Goal: Check status: Check status

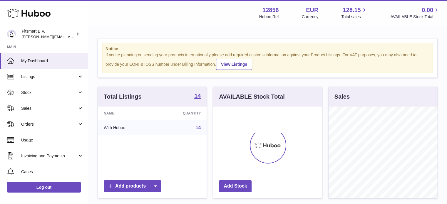
scroll to position [92, 109]
click at [61, 108] on span "Sales" at bounding box center [49, 109] width 56 height 6
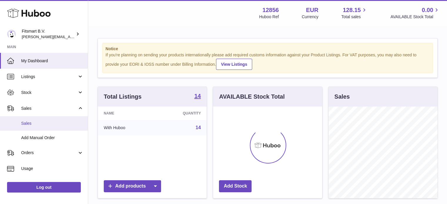
click at [58, 126] on span "Sales" at bounding box center [52, 124] width 62 height 6
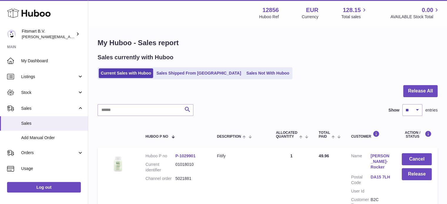
click at [179, 78] on ul "Current Sales with Huboo Sales Shipped From Huboo Sales Not With Huboo" at bounding box center [195, 73] width 195 height 12
click at [179, 76] on link "Sales Shipped From [GEOGRAPHIC_DATA]" at bounding box center [198, 74] width 89 height 10
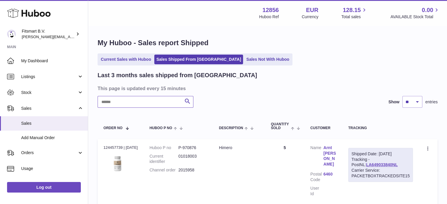
click at [140, 96] on input "text" at bounding box center [146, 102] width 96 height 12
paste input "*******"
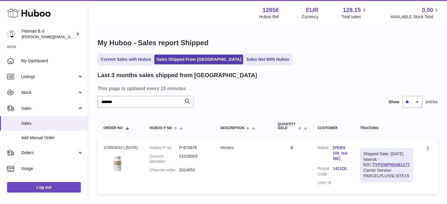
click at [338, 151] on link "Axel Spruijt" at bounding box center [340, 153] width 15 height 17
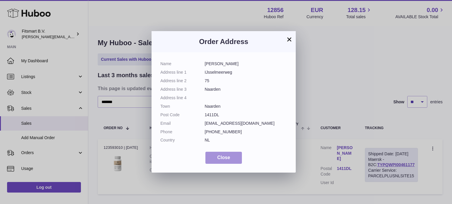
click at [222, 157] on span "Close" at bounding box center [223, 157] width 13 height 5
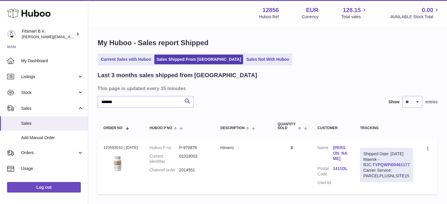
click at [393, 167] on link "TYPQWPI00461177" at bounding box center [391, 165] width 37 height 5
click at [345, 149] on link "Axel Spruijt" at bounding box center [340, 153] width 15 height 17
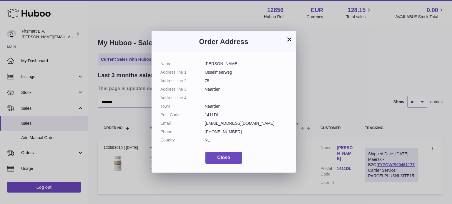
click at [327, 99] on div "× Order Address Name Axel Spruijt Address line 1 IJsselmeerweg Address line 2 7…" at bounding box center [226, 102] width 452 height 204
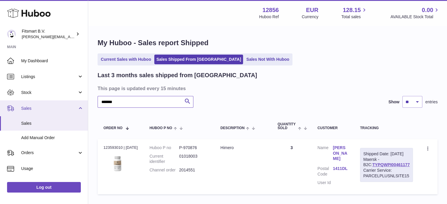
drag, startPoint x: 135, startPoint y: 107, endPoint x: 47, endPoint y: 105, distance: 87.4
click at [47, 105] on div "Huboo Fitsmart B.V. jonathan@leaderoo.com Main My Dashboard Listings Not with H…" at bounding box center [223, 122] width 447 height 244
paste input "text"
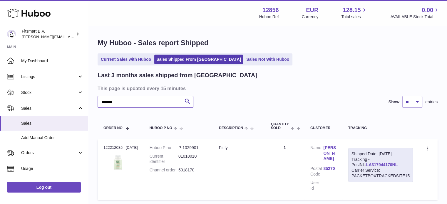
type input "*******"
click at [370, 163] on link "LA317944170NL" at bounding box center [381, 165] width 31 height 5
click at [366, 165] on link "LA317944170NL" at bounding box center [381, 165] width 31 height 5
